Goal: Task Accomplishment & Management: Use online tool/utility

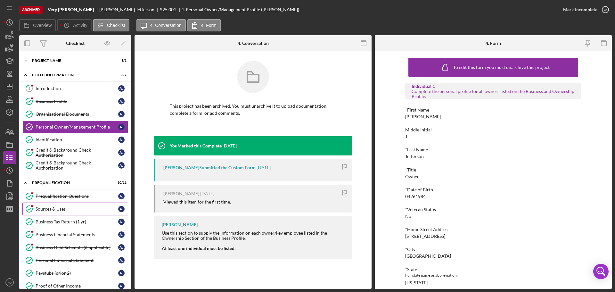
scroll to position [918, 0]
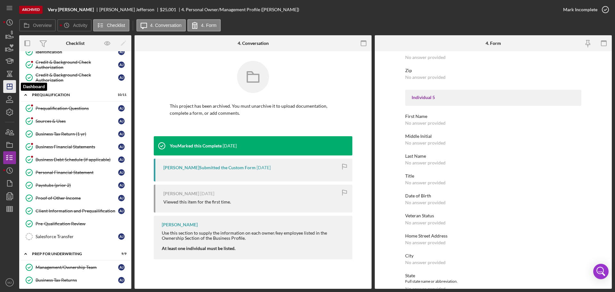
drag, startPoint x: 6, startPoint y: 83, endPoint x: 16, endPoint y: 83, distance: 9.3
click at [6, 83] on icon "Icon/Dashboard" at bounding box center [10, 86] width 16 height 16
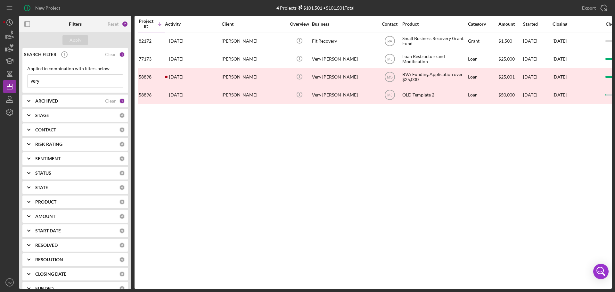
click at [72, 81] on input "very" at bounding box center [75, 81] width 95 height 13
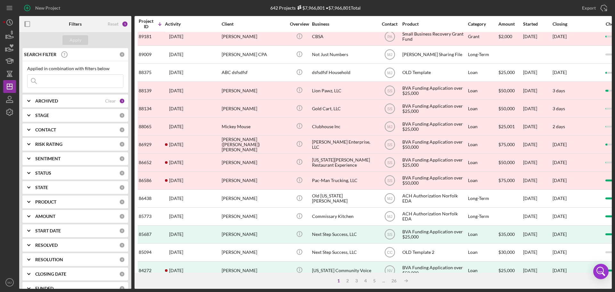
scroll to position [217, 0]
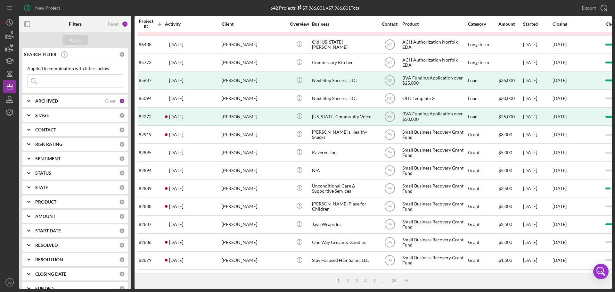
click at [77, 80] on input at bounding box center [75, 81] width 95 height 13
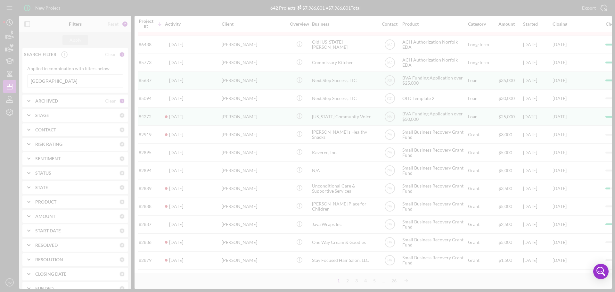
scroll to position [0, 0]
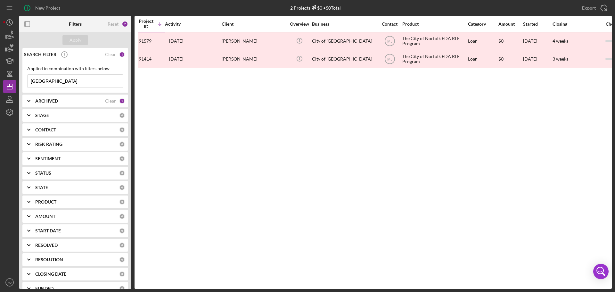
type input "[GEOGRAPHIC_DATA]"
click at [46, 102] on b "ARCHIVED" at bounding box center [46, 100] width 23 height 5
click at [30, 139] on input "Archived" at bounding box center [31, 137] width 6 height 6
checkbox input "false"
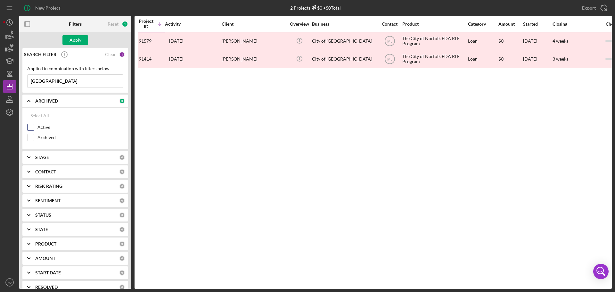
click at [30, 128] on input "Active" at bounding box center [31, 127] width 6 height 6
checkbox input "true"
click at [56, 81] on input "[GEOGRAPHIC_DATA]" at bounding box center [75, 81] width 95 height 13
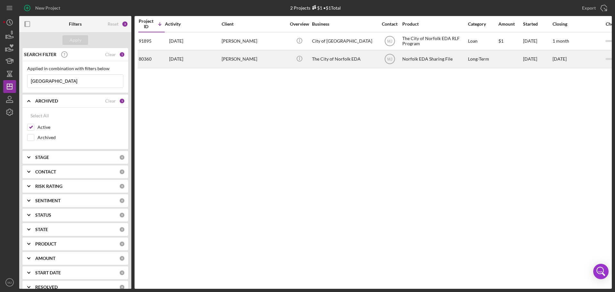
click at [239, 64] on div "[PERSON_NAME]" at bounding box center [253, 59] width 64 height 17
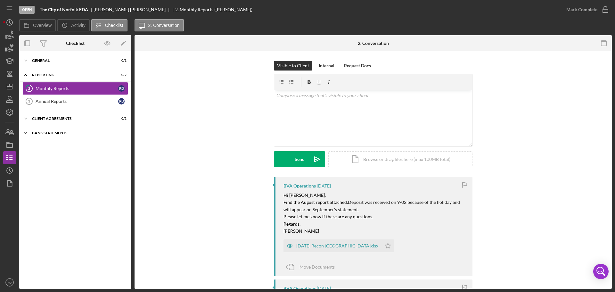
click at [62, 133] on div "Bank Statements" at bounding box center [77, 133] width 91 height 4
click at [61, 149] on div "Bank Statements" at bounding box center [77, 146] width 83 height 5
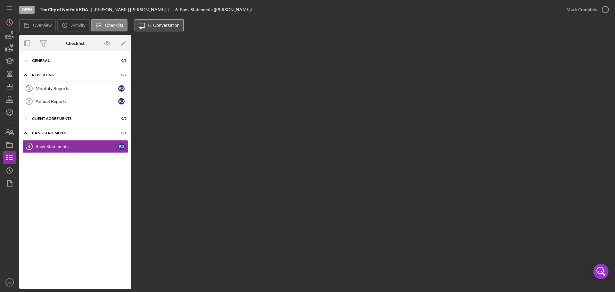
click at [174, 28] on label "6. Conversation" at bounding box center [163, 25] width 31 height 5
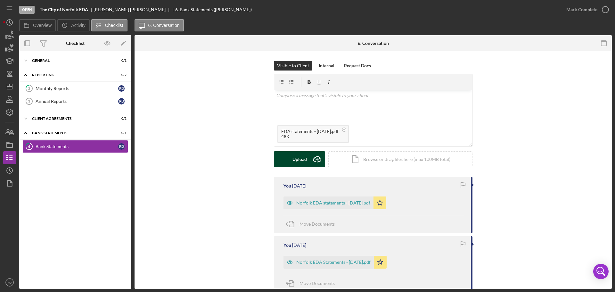
click at [311, 162] on icon "Icon/Upload" at bounding box center [317, 159] width 16 height 16
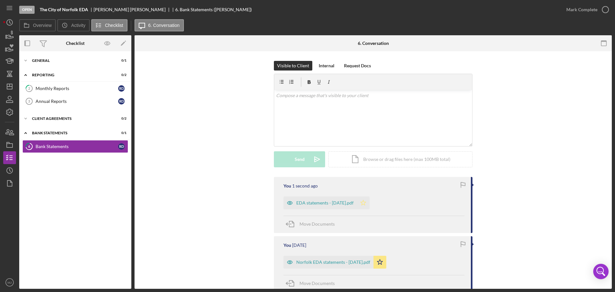
click at [369, 201] on icon "Icon/Star" at bounding box center [363, 202] width 13 height 13
click at [353, 203] on div "EDA statements - [DATE].pdf" at bounding box center [324, 202] width 57 height 5
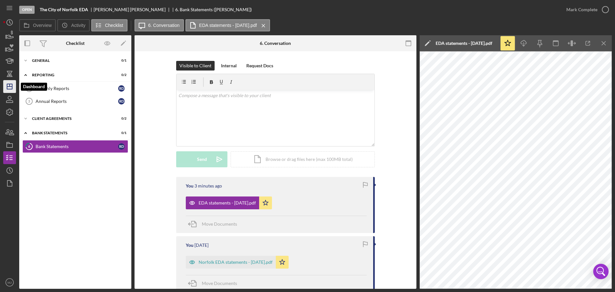
click at [13, 86] on icon "Icon/Dashboard" at bounding box center [10, 86] width 16 height 16
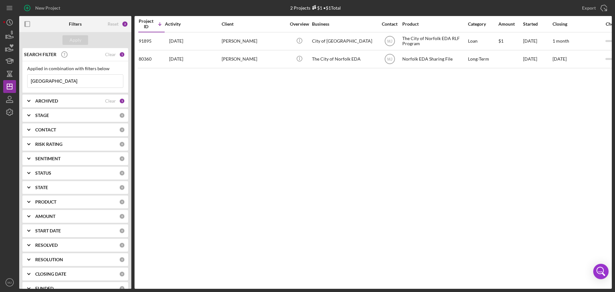
click at [83, 76] on input "[GEOGRAPHIC_DATA]" at bounding box center [75, 81] width 95 height 13
click at [83, 75] on input "[GEOGRAPHIC_DATA]" at bounding box center [75, 81] width 95 height 13
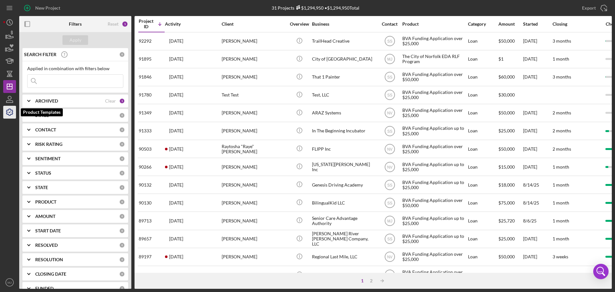
click at [11, 108] on icon "button" at bounding box center [10, 112] width 16 height 16
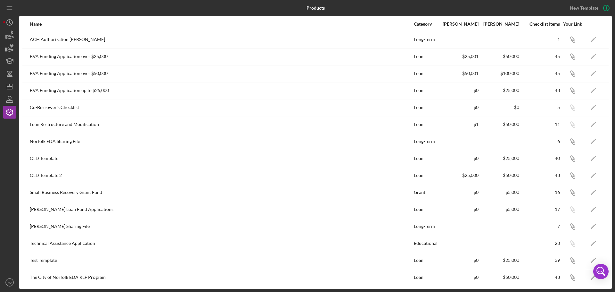
scroll to position [36, 0]
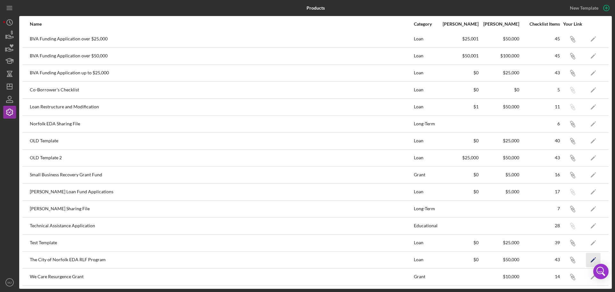
click at [590, 259] on icon "Icon/Edit" at bounding box center [593, 259] width 14 height 14
